Goal: Task Accomplishment & Management: Use online tool/utility

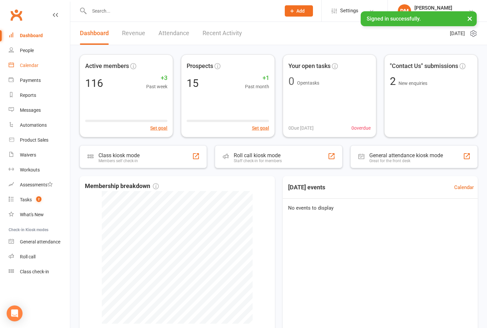
click at [34, 65] on div "Calendar" at bounding box center [29, 65] width 19 height 5
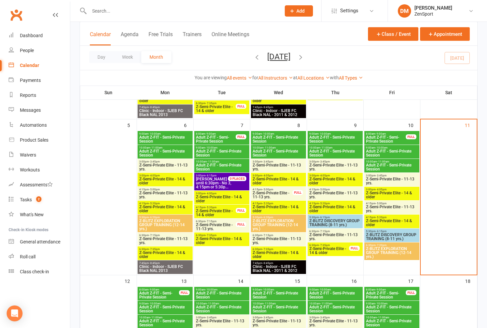
scroll to position [174, 0]
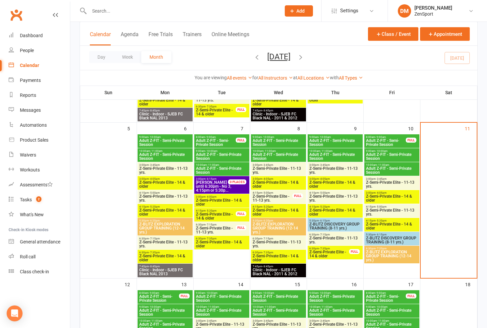
click at [379, 139] on span "Adult Z-FIT - Semi-Private Session" at bounding box center [385, 142] width 40 height 8
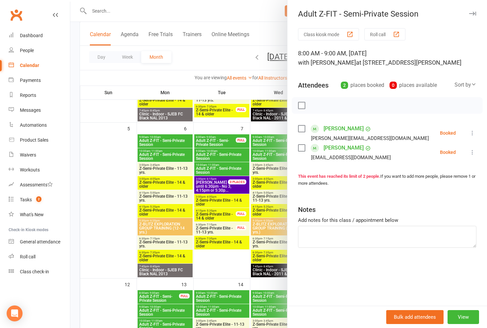
click at [470, 131] on icon at bounding box center [472, 133] width 7 height 7
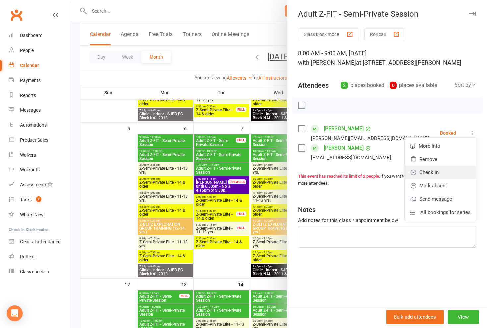
click at [438, 169] on link "Check in" at bounding box center [440, 172] width 71 height 13
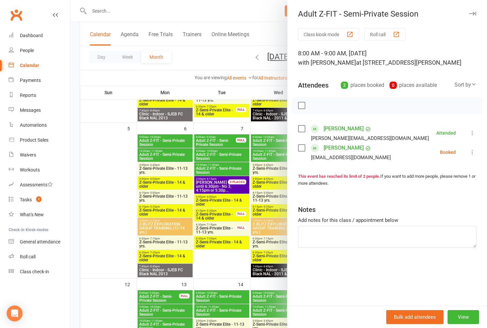
click at [473, 149] on icon at bounding box center [472, 152] width 7 height 7
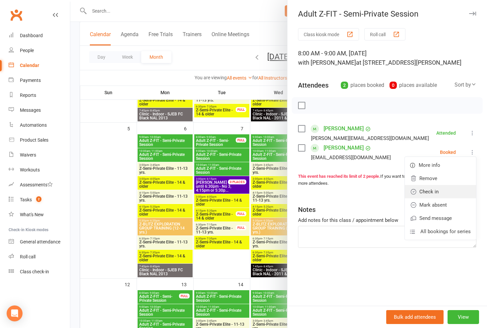
click at [435, 190] on link "Check in" at bounding box center [440, 191] width 71 height 13
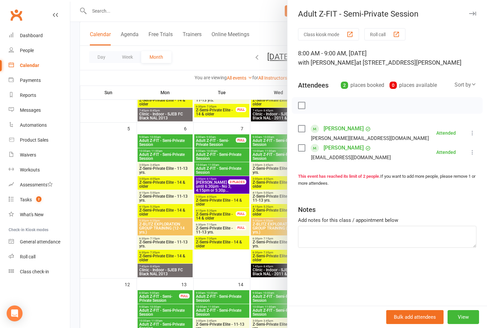
click at [250, 67] on div at bounding box center [278, 164] width 416 height 328
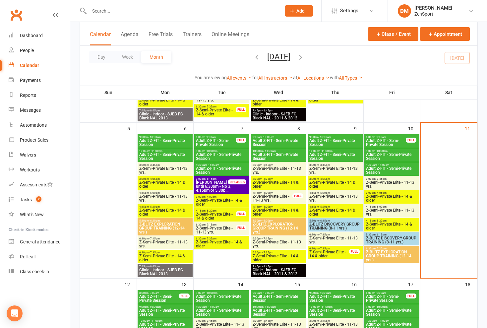
click at [391, 171] on span "Adult Z-FIT - Semi-Private Session" at bounding box center [391, 170] width 52 height 8
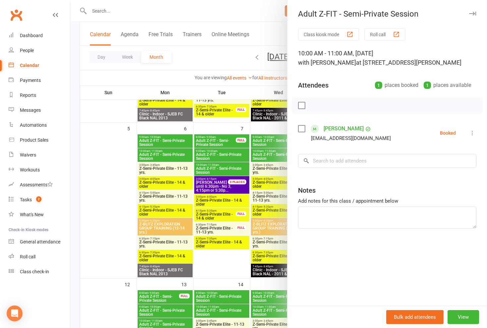
click at [471, 131] on icon at bounding box center [472, 133] width 7 height 7
click at [423, 173] on link "Check in" at bounding box center [440, 172] width 71 height 13
click at [244, 63] on div at bounding box center [278, 164] width 416 height 328
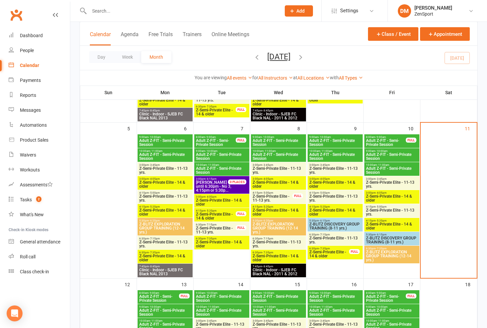
click at [383, 184] on span "Z-Semi-Private Elite - 11-13 yrs." at bounding box center [391, 184] width 52 height 8
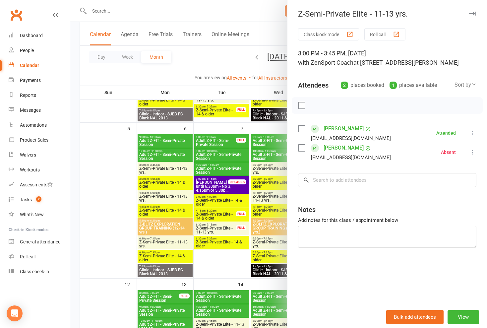
click at [234, 67] on div at bounding box center [278, 164] width 416 height 328
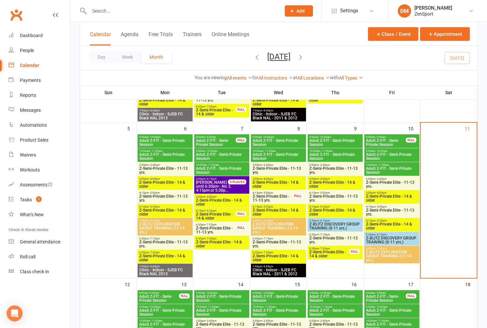
click at [382, 210] on span "Z-Semi-Private Elite - 11-13 yrs." at bounding box center [391, 212] width 52 height 8
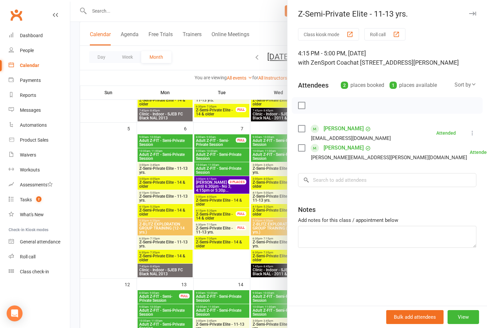
click at [245, 67] on div at bounding box center [278, 164] width 416 height 328
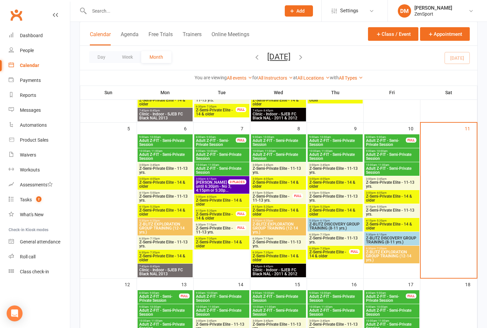
click at [385, 211] on span "Z-Semi-Private Elite - 11-13 yrs." at bounding box center [391, 212] width 52 height 8
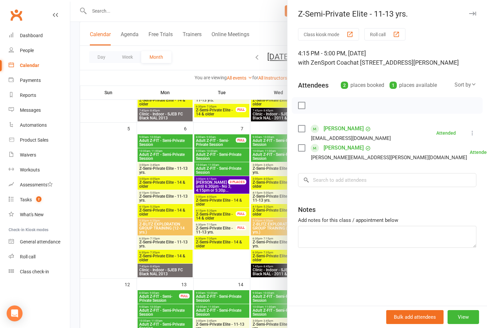
click at [247, 90] on div at bounding box center [278, 164] width 416 height 328
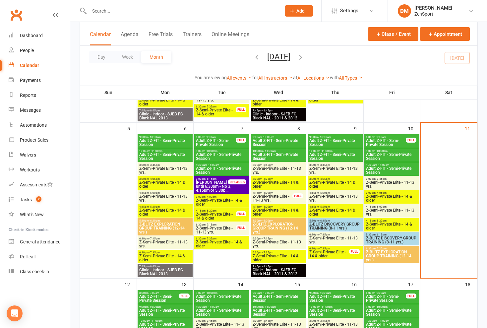
click at [377, 225] on span "Z-Semi-Private Elite - 14 & older" at bounding box center [391, 226] width 52 height 8
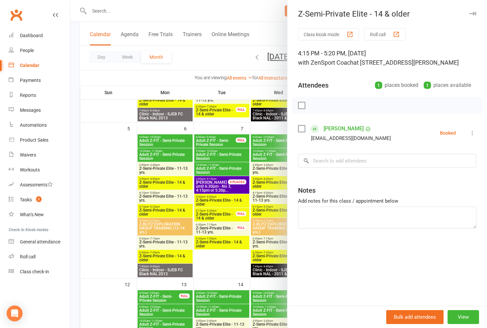
click at [261, 73] on div at bounding box center [278, 164] width 416 height 328
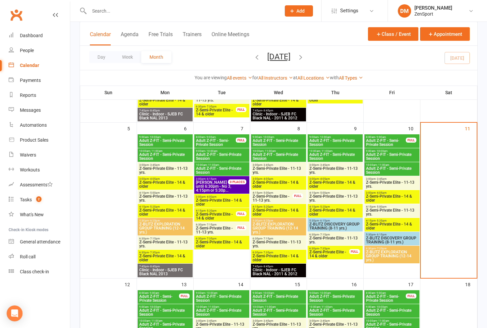
click at [403, 224] on span "Z-Semi-Private Elite - 14 & older" at bounding box center [391, 226] width 52 height 8
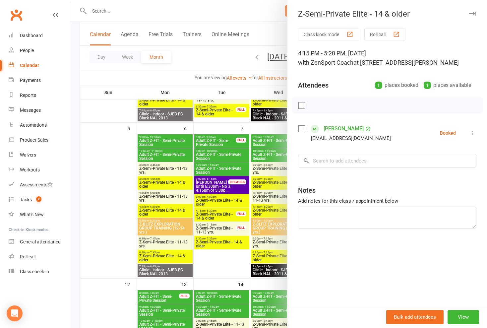
click at [470, 133] on icon at bounding box center [472, 133] width 7 height 7
click at [445, 169] on link "Check in" at bounding box center [440, 172] width 71 height 13
click at [220, 52] on div at bounding box center [278, 164] width 416 height 328
